Goal: Task Accomplishment & Management: Manage account settings

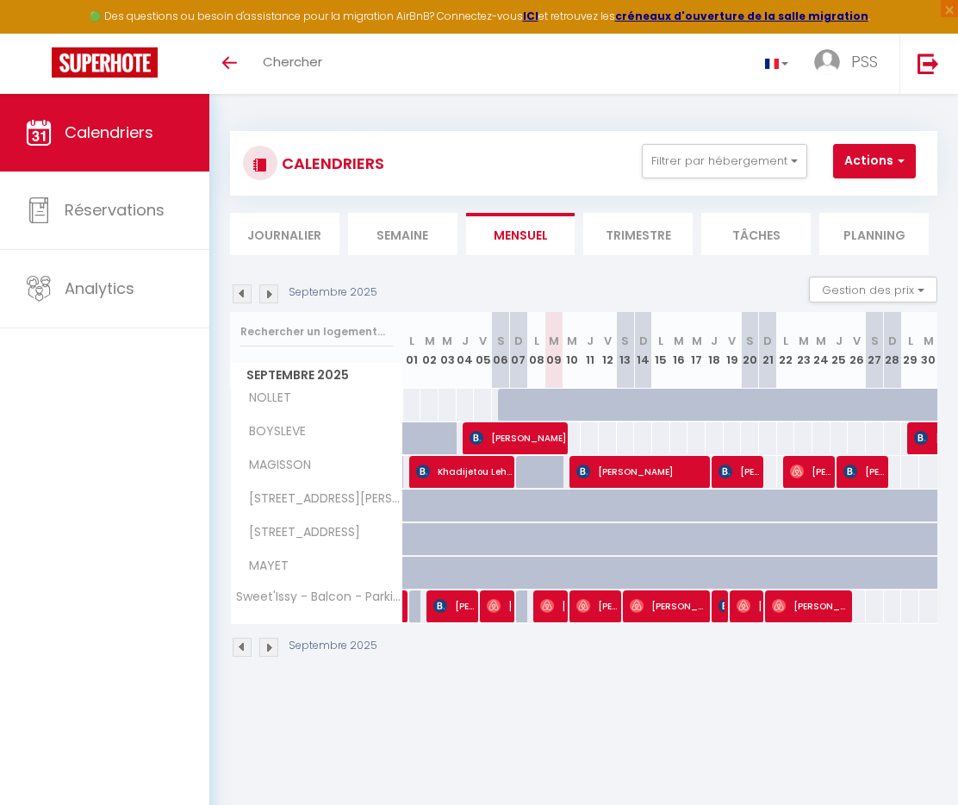
scroll to position [8, 0]
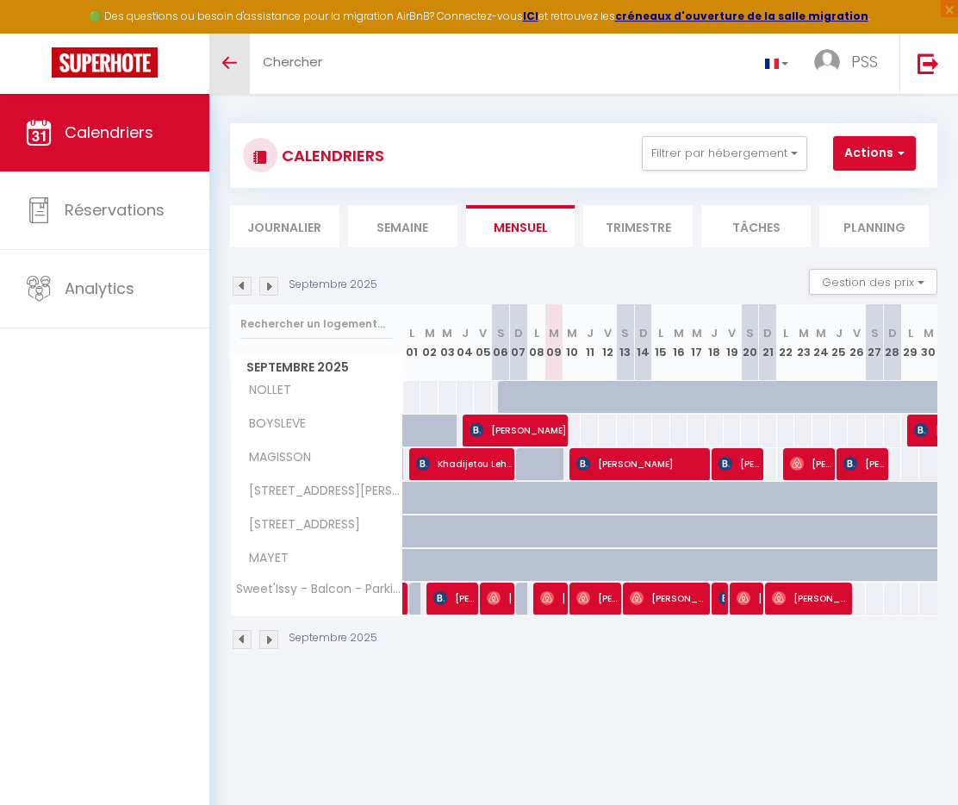
click at [228, 62] on span at bounding box center [229, 63] width 15 height 2
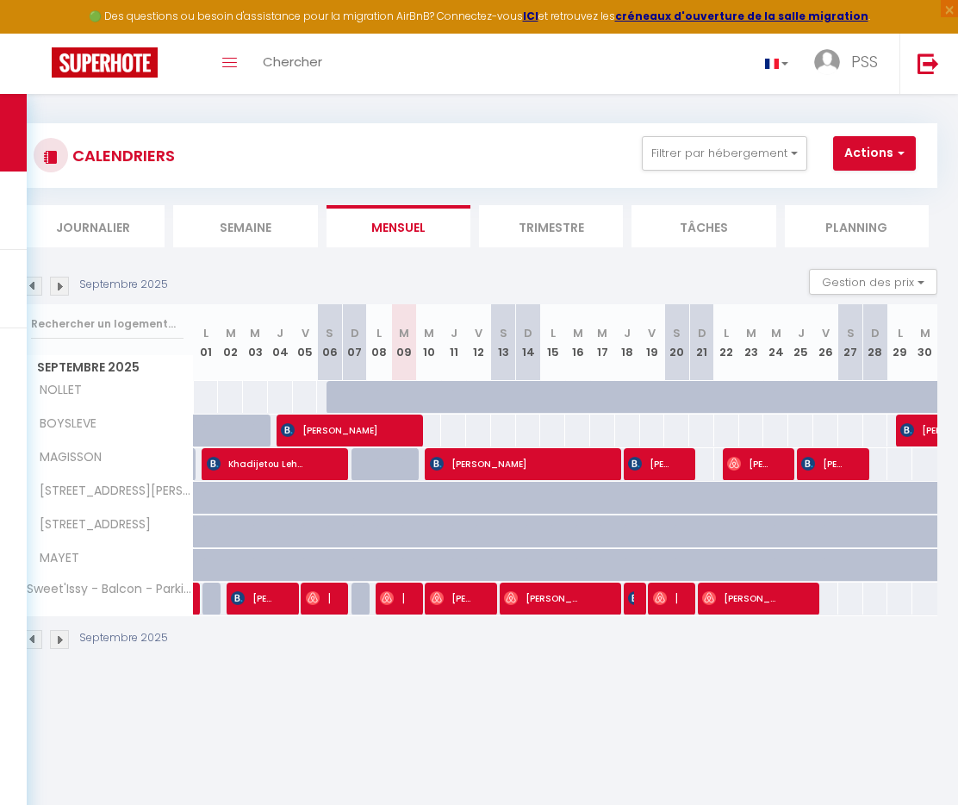
click at [626, 605] on div at bounding box center [636, 598] width 25 height 33
click at [668, 600] on span "[PERSON_NAME]" at bounding box center [665, 597] width 24 height 33
select select "OK"
select select "1"
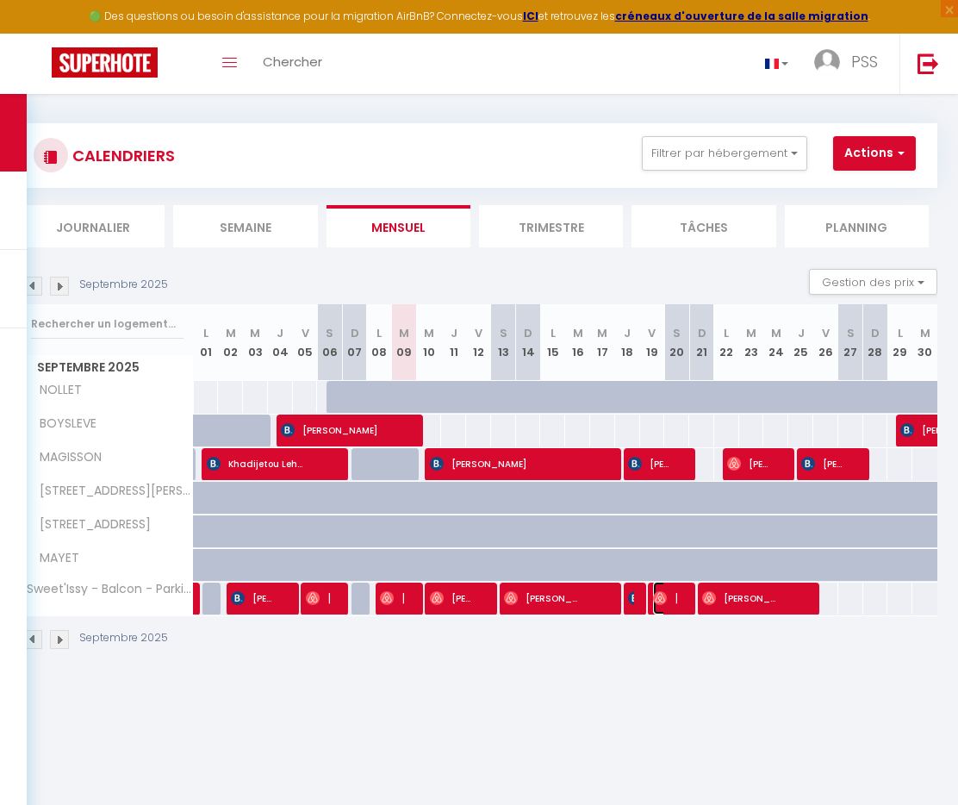
select select "0"
select select "1"
select select
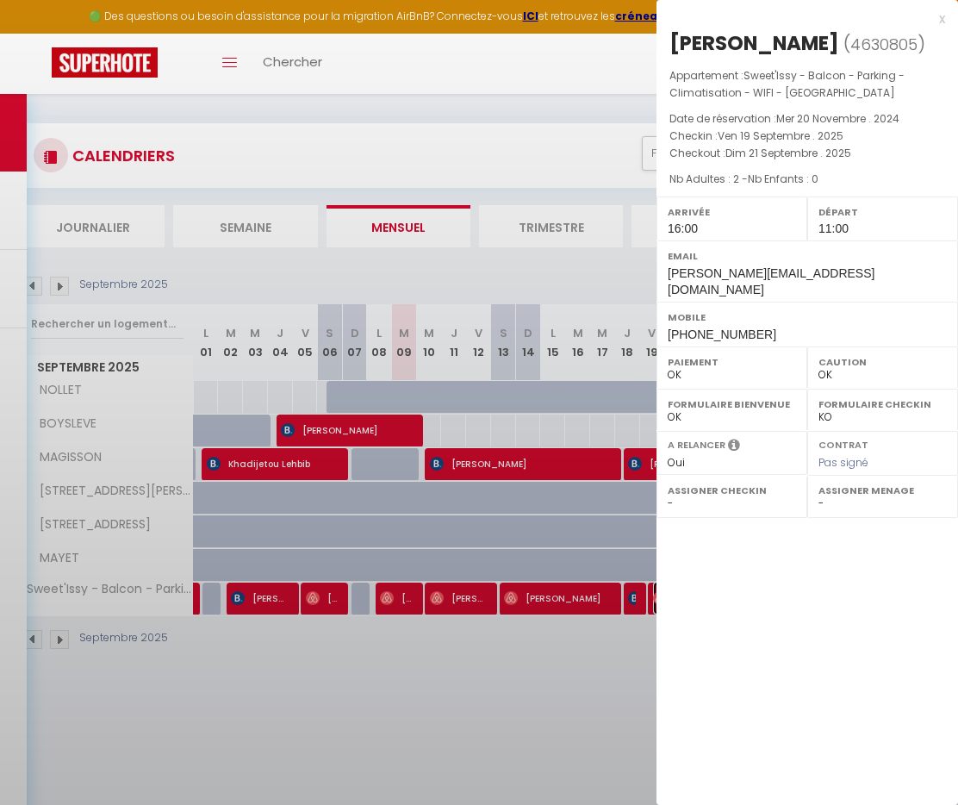
select select "6408"
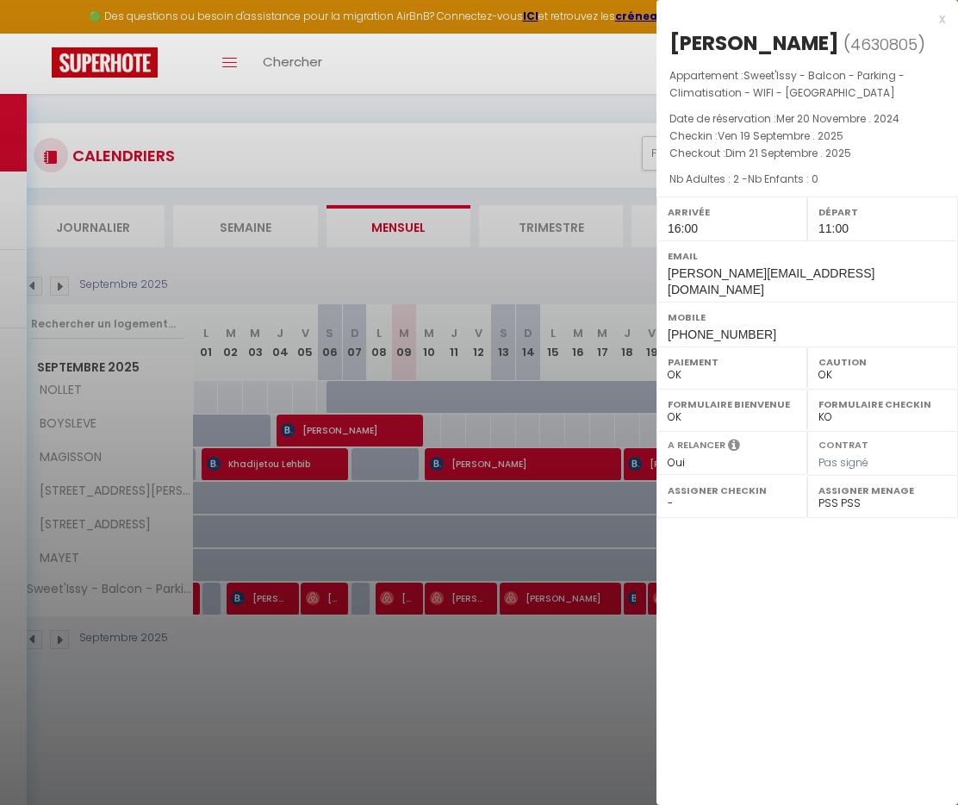
click at [941, 18] on div "x" at bounding box center [800, 19] width 289 height 21
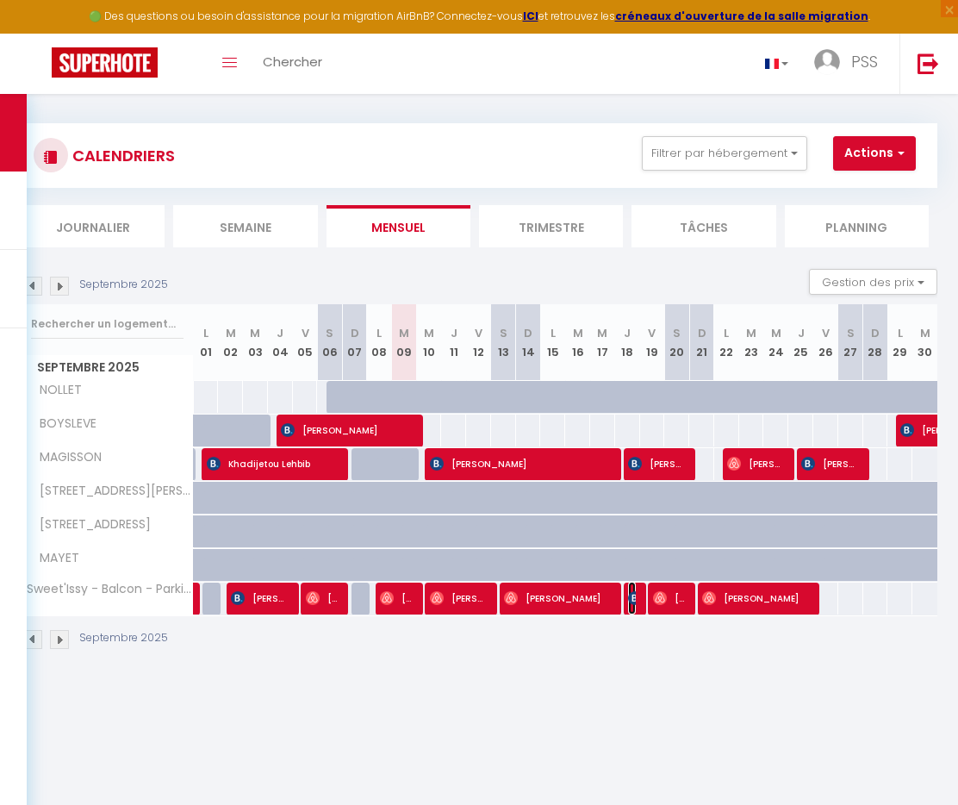
click at [628, 610] on span "AGENCE FOSFOR" at bounding box center [632, 597] width 9 height 33
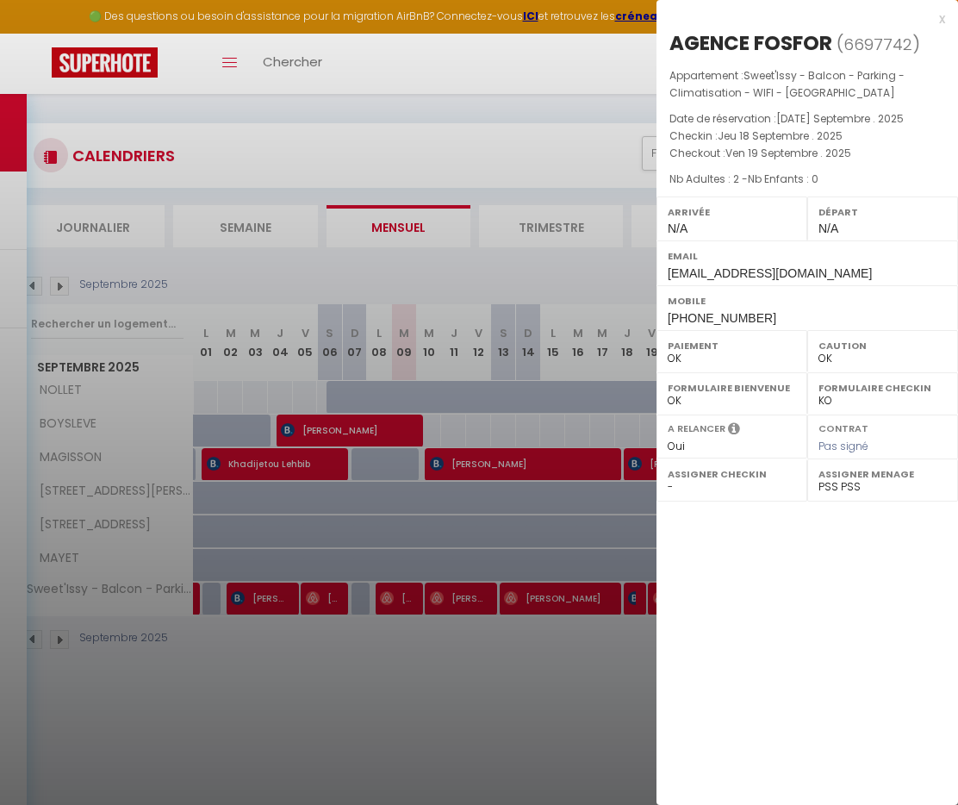
click at [942, 20] on div "x" at bounding box center [800, 19] width 289 height 21
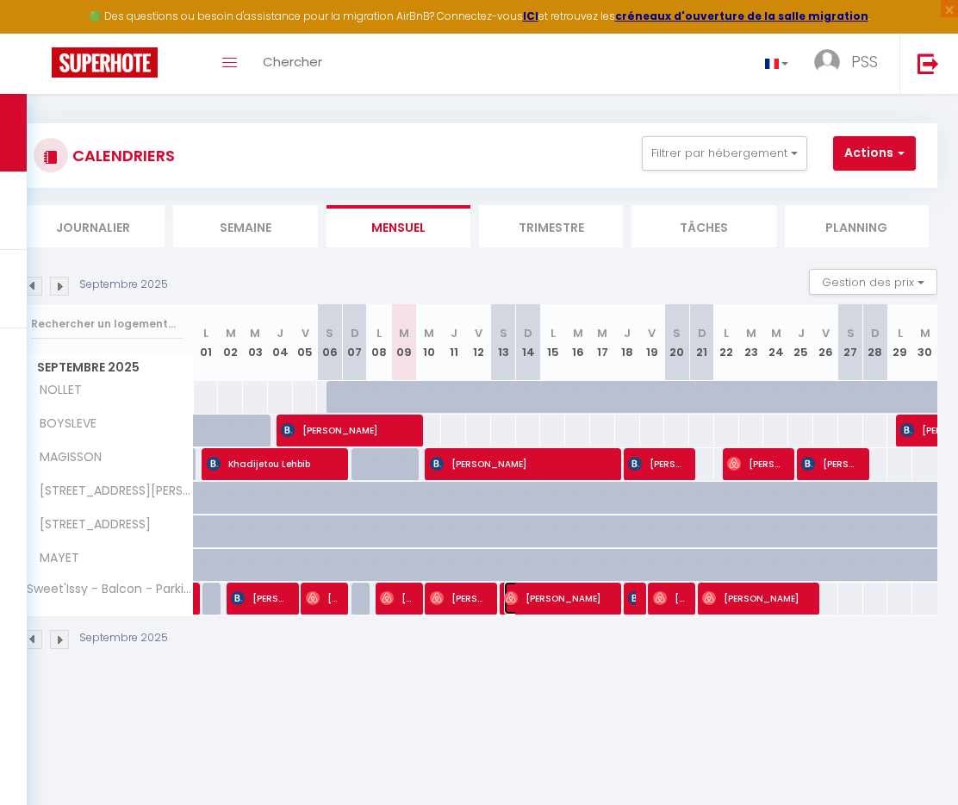
click at [591, 595] on span "[PERSON_NAME]" at bounding box center [558, 597] width 109 height 33
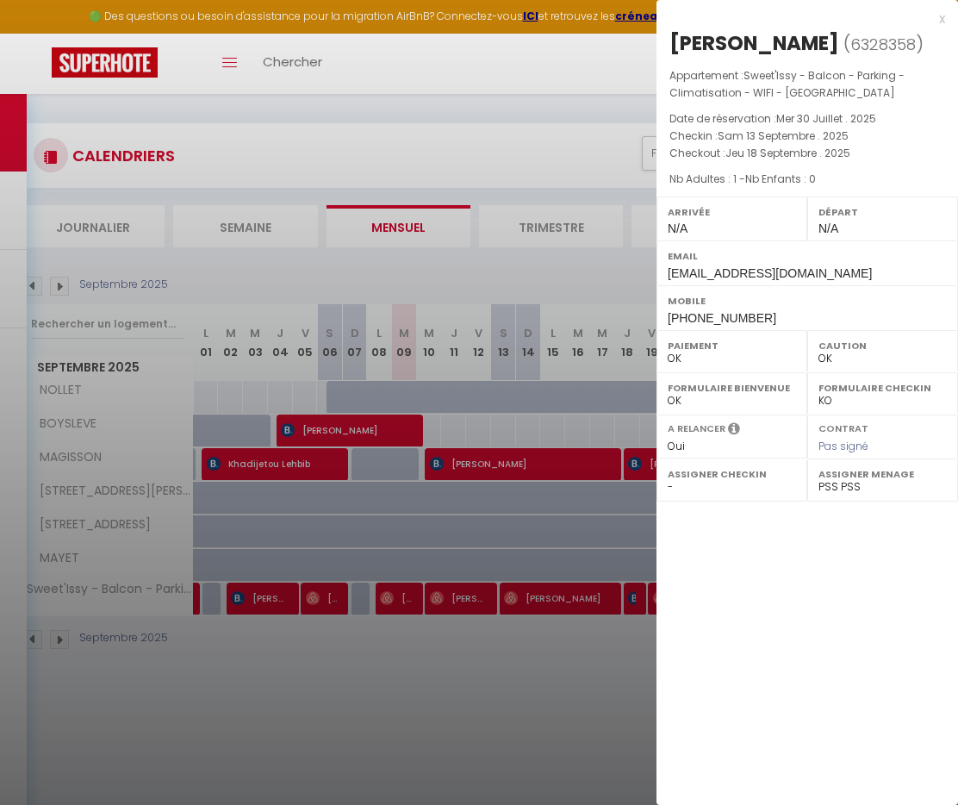
click at [941, 22] on div "x" at bounding box center [800, 19] width 289 height 21
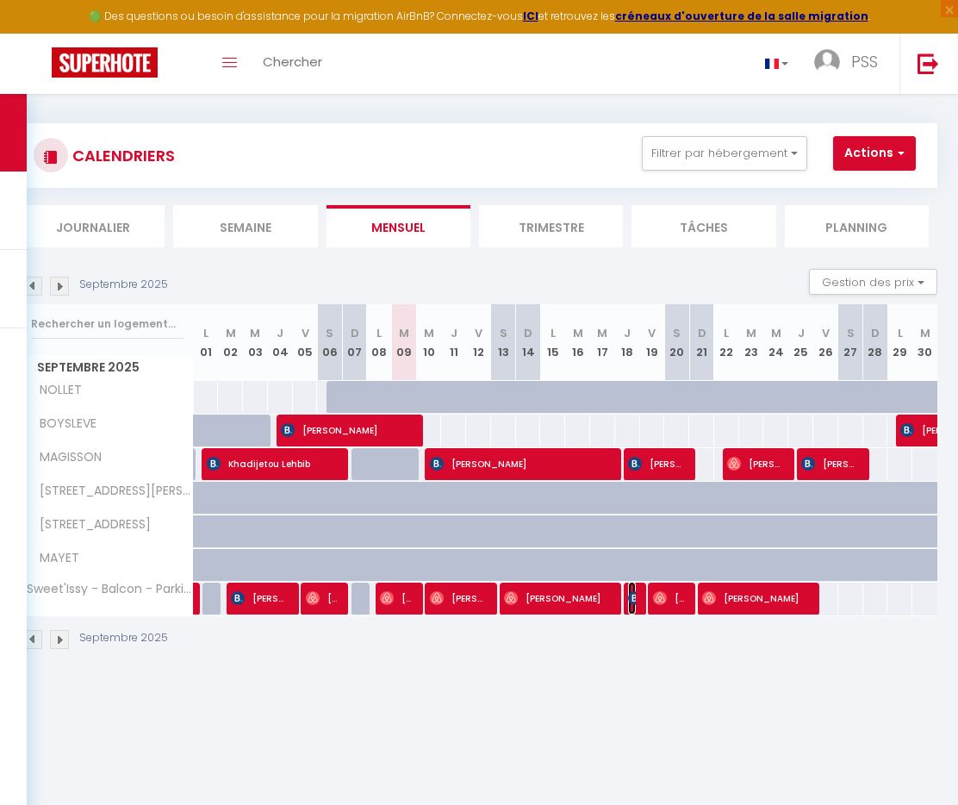
click at [630, 600] on img at bounding box center [635, 598] width 14 height 14
